Goal: Navigation & Orientation: Understand site structure

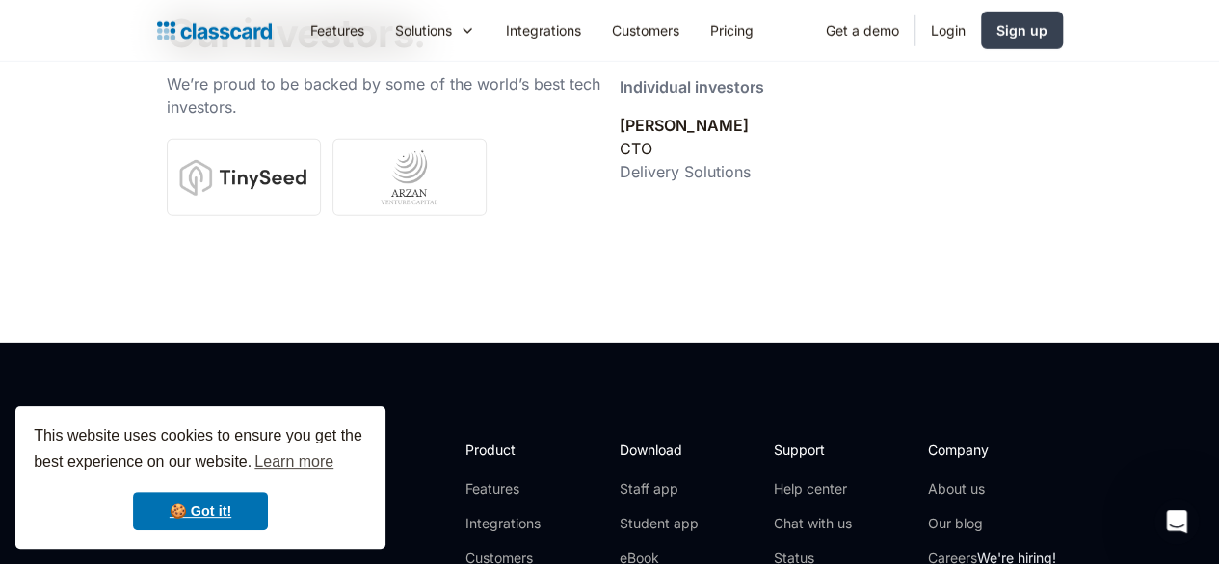
scroll to position [6843, 0]
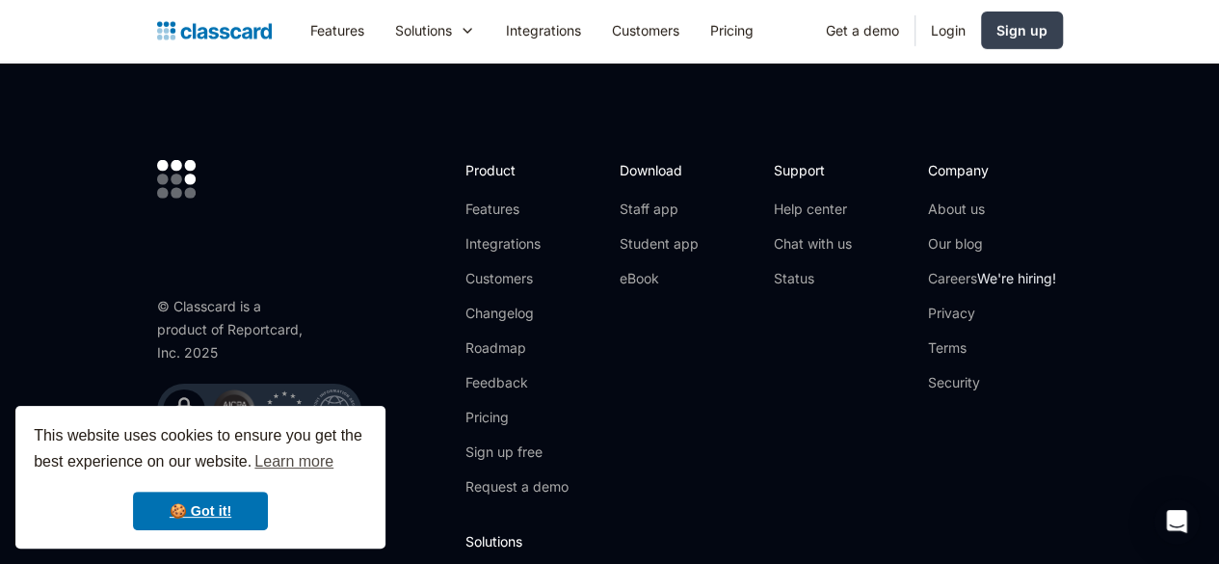
scroll to position [6717, 0]
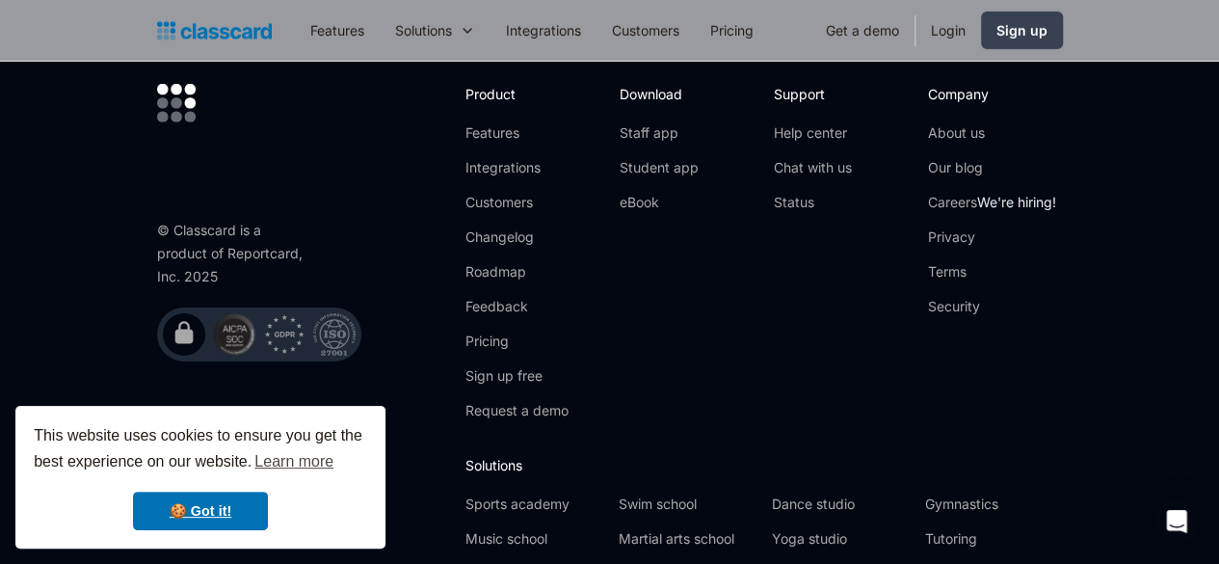
click at [873, 563] on link "Tennis academy" at bounding box center [841, 573] width 138 height 19
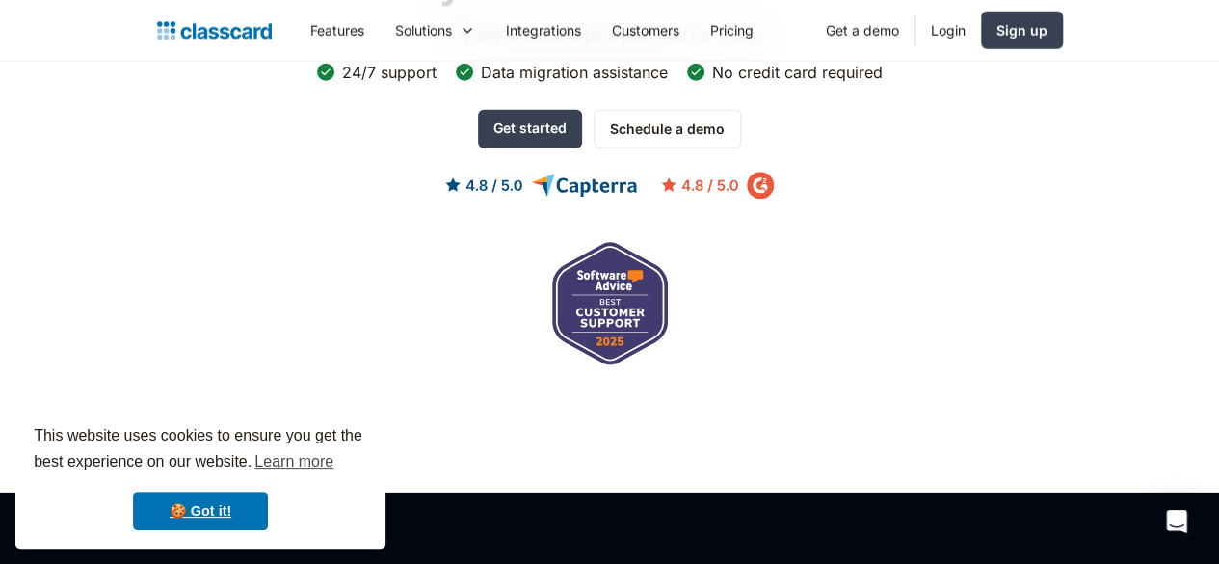
scroll to position [6534, 0]
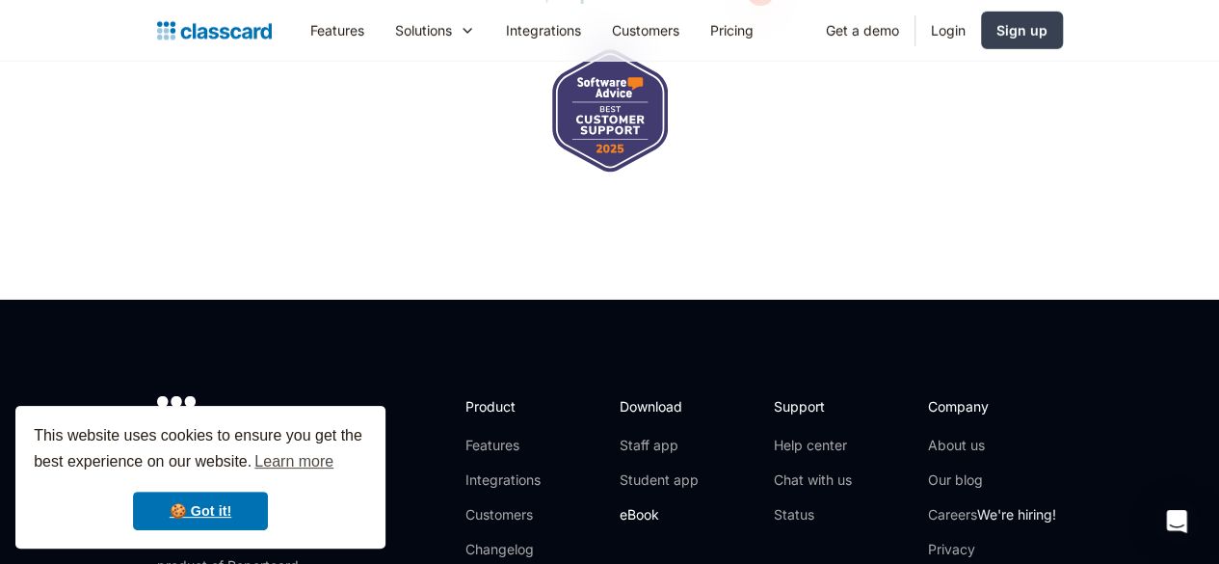
click at [662, 505] on link "eBook" at bounding box center [659, 514] width 79 height 19
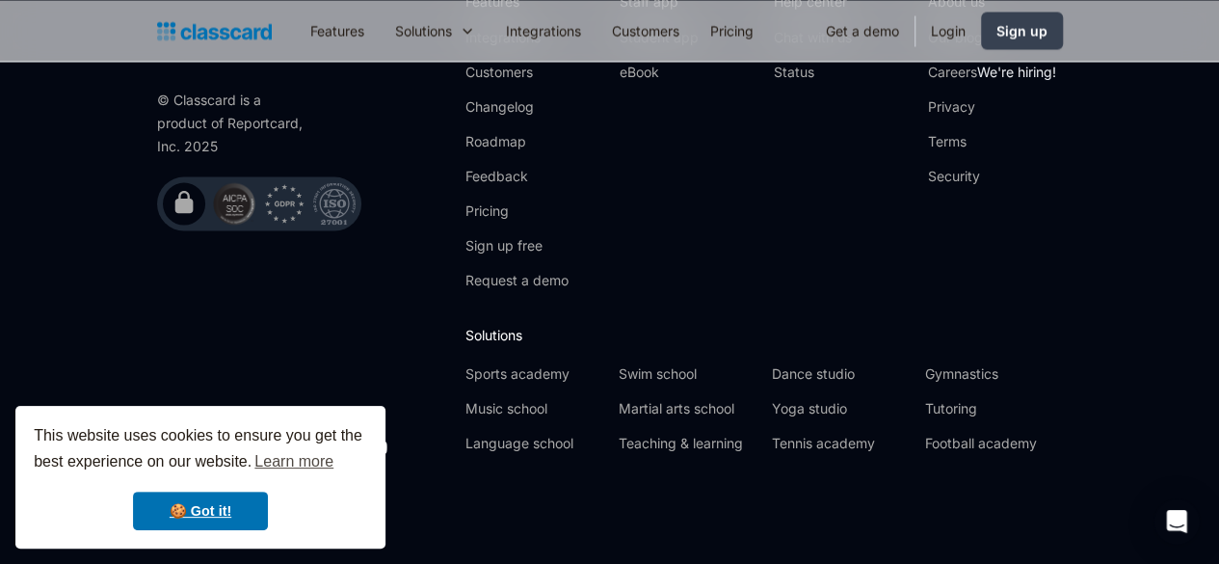
scroll to position [1669, 0]
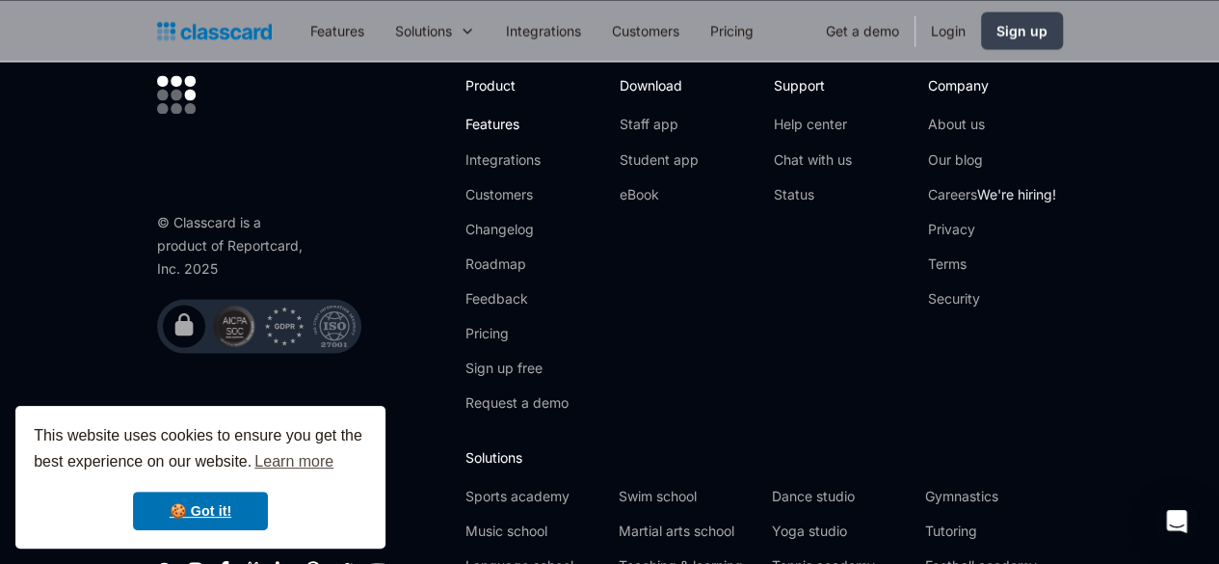
click at [466, 134] on link "Features" at bounding box center [516, 124] width 103 height 19
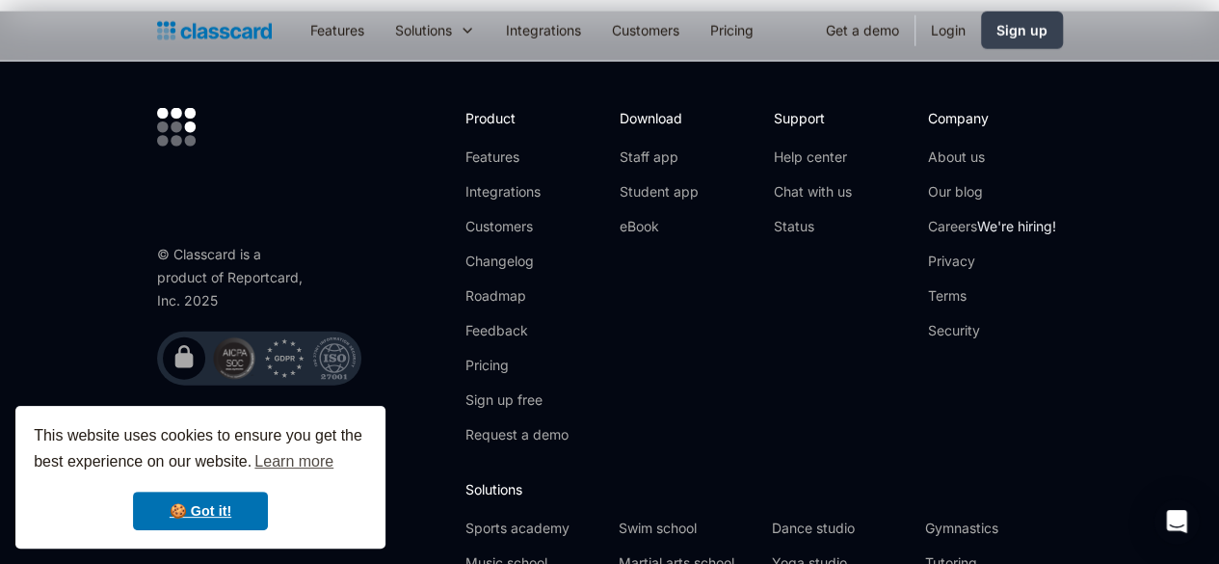
scroll to position [5974, 0]
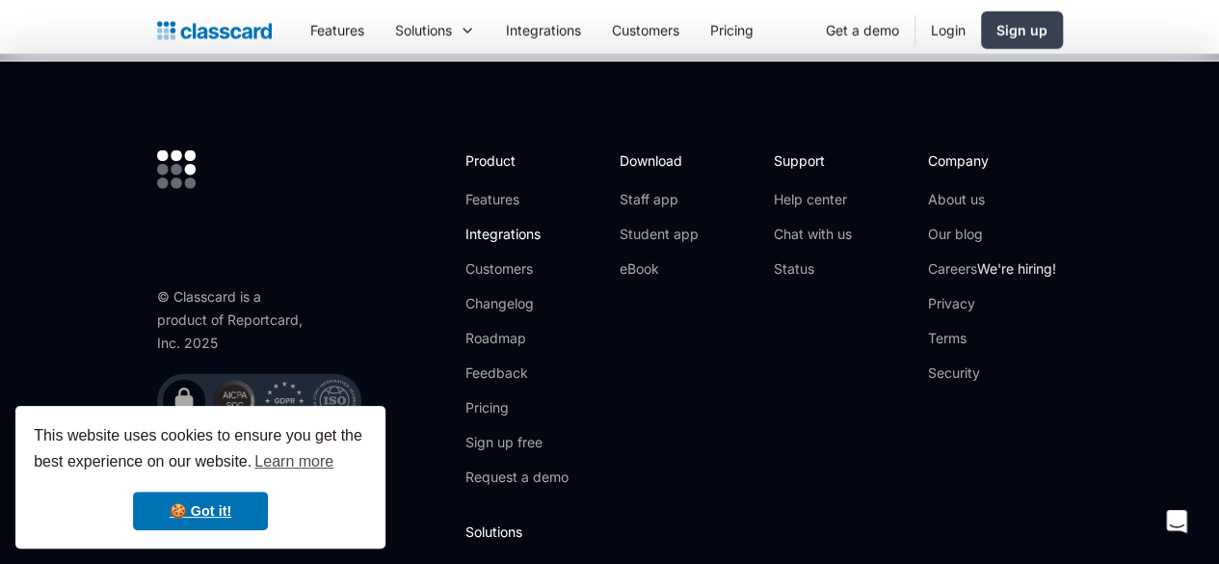
click at [477, 225] on link "Integrations" at bounding box center [516, 233] width 103 height 19
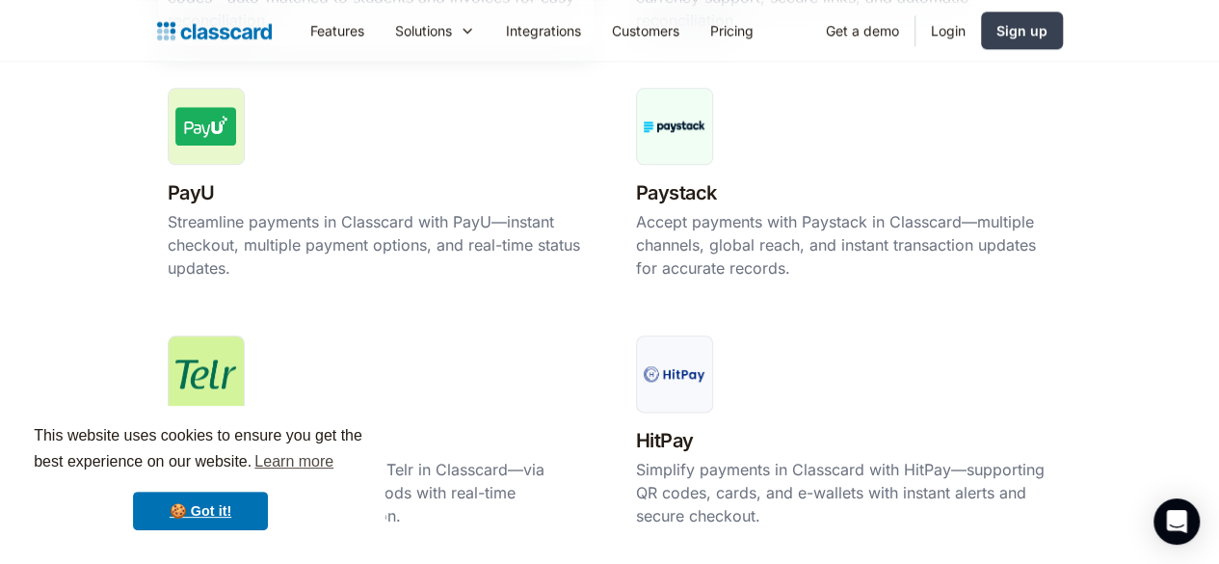
scroll to position [886, 0]
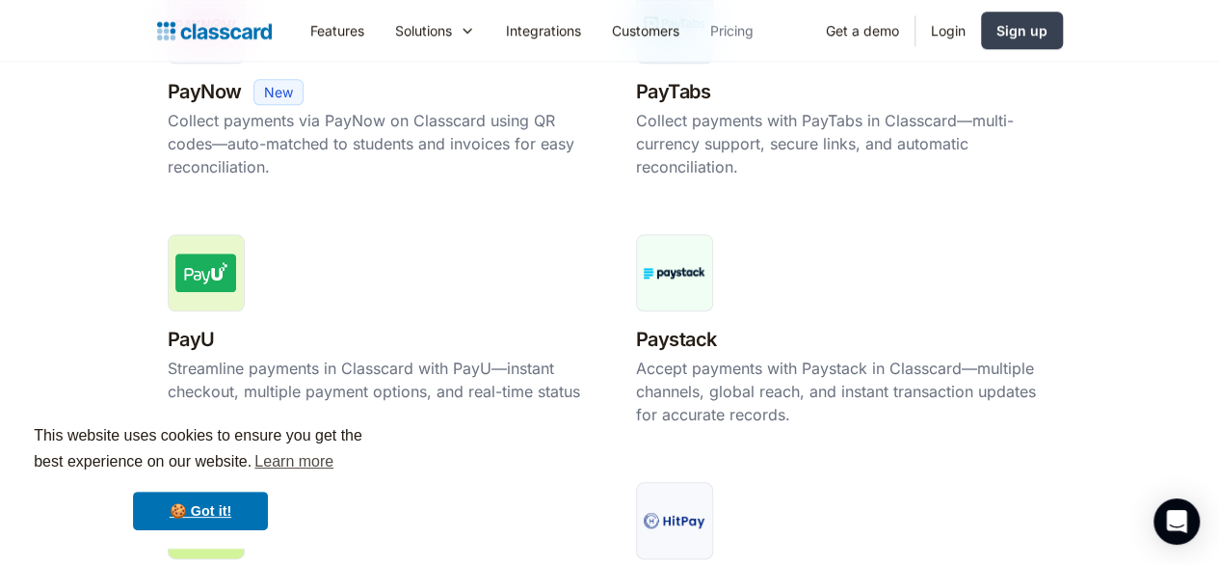
click at [695, 24] on link "Pricing" at bounding box center [732, 30] width 74 height 43
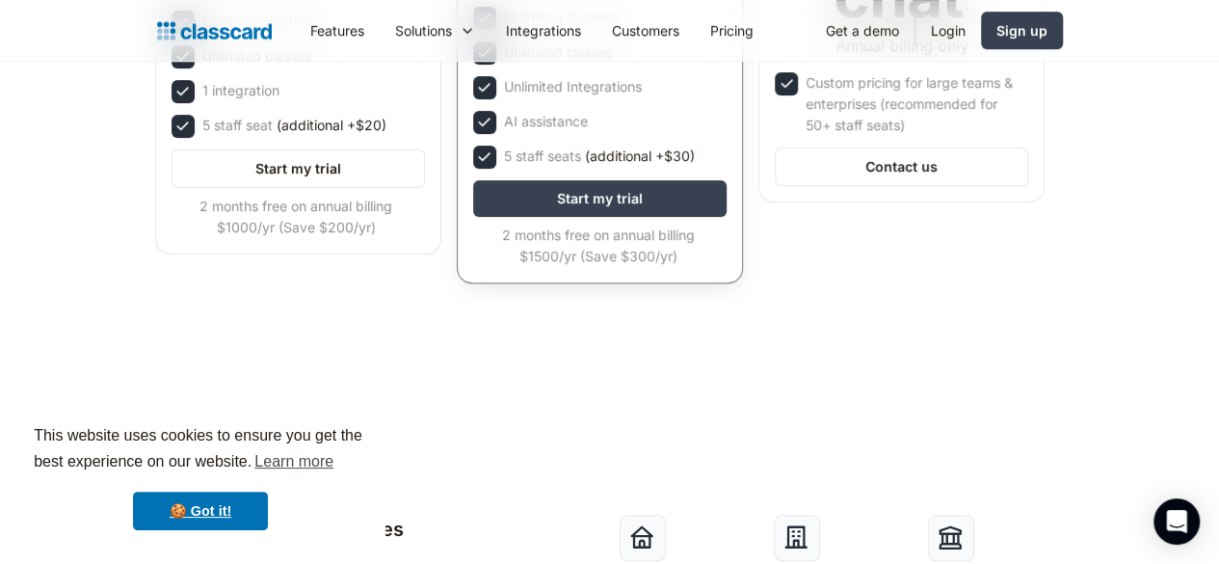
scroll to position [385, 0]
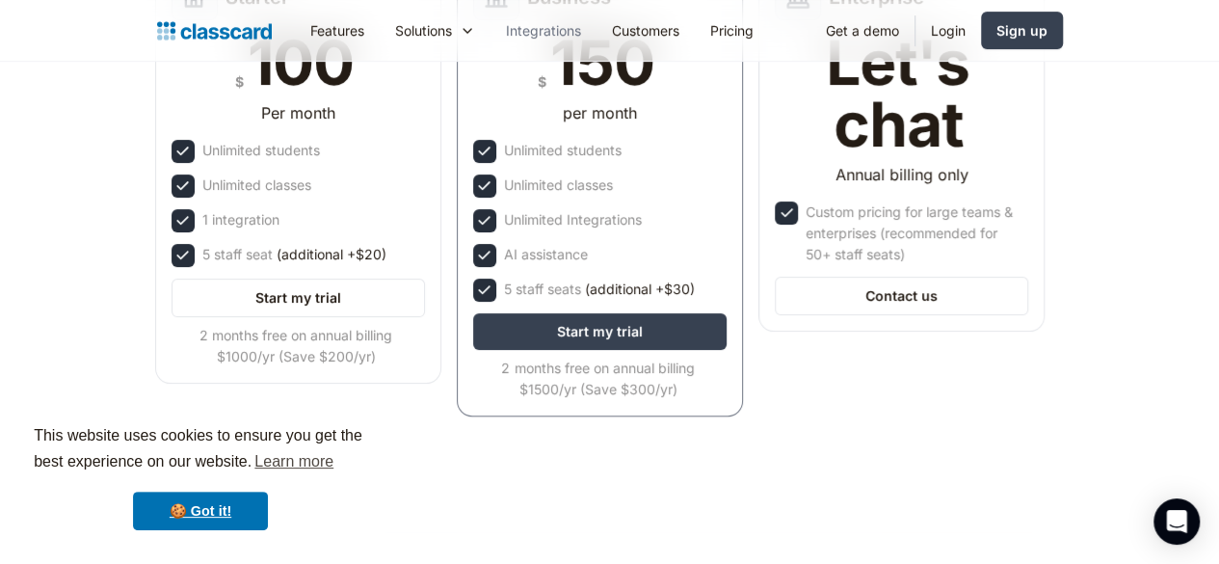
click at [490, 30] on link "Integrations" at bounding box center [543, 30] width 106 height 43
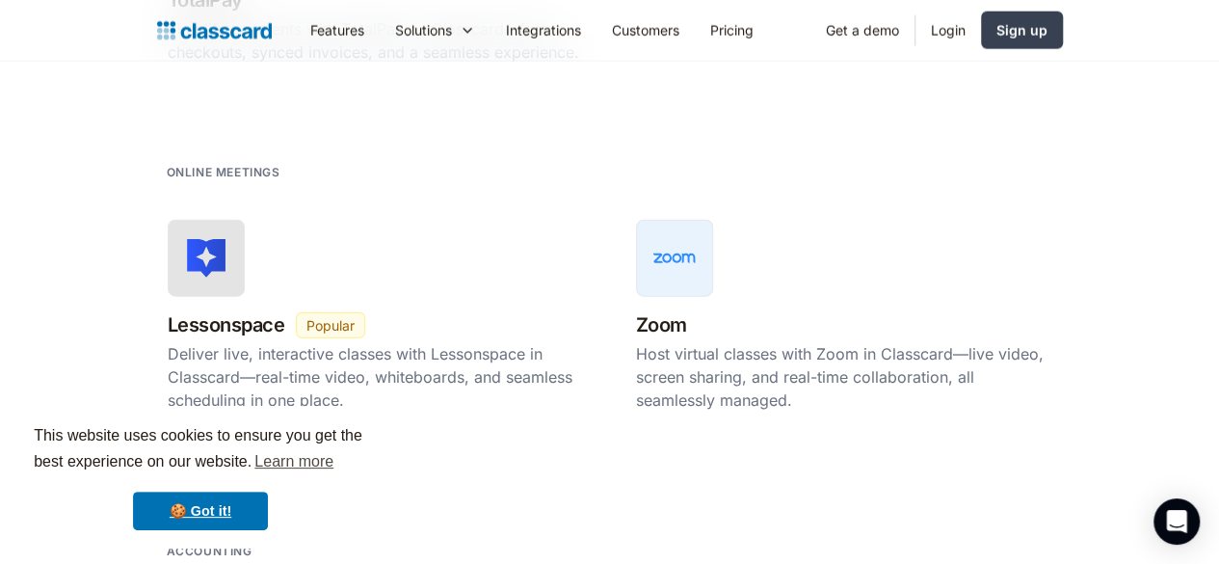
scroll to position [2794, 0]
